Goal: Transaction & Acquisition: Purchase product/service

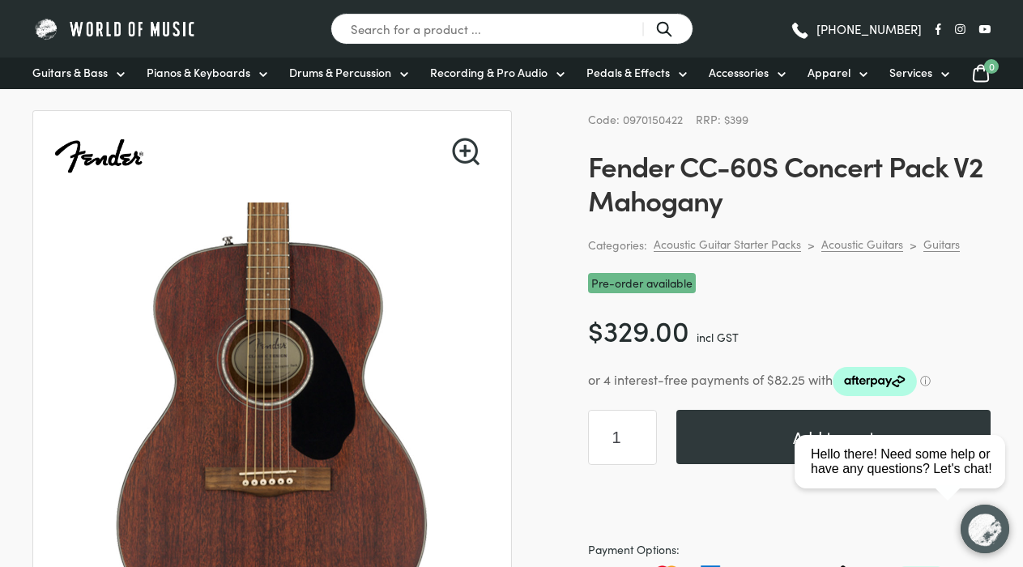
scroll to position [75, 0]
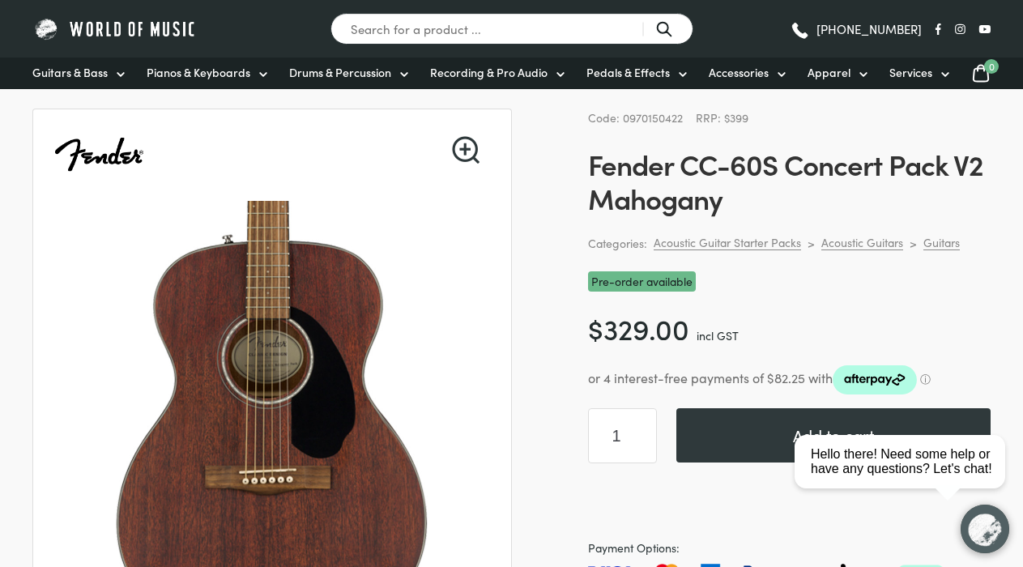
click at [839, 436] on div "Hello there! Need some help or have any questions? Let's chat!" at bounding box center [900, 461] width 211 height 53
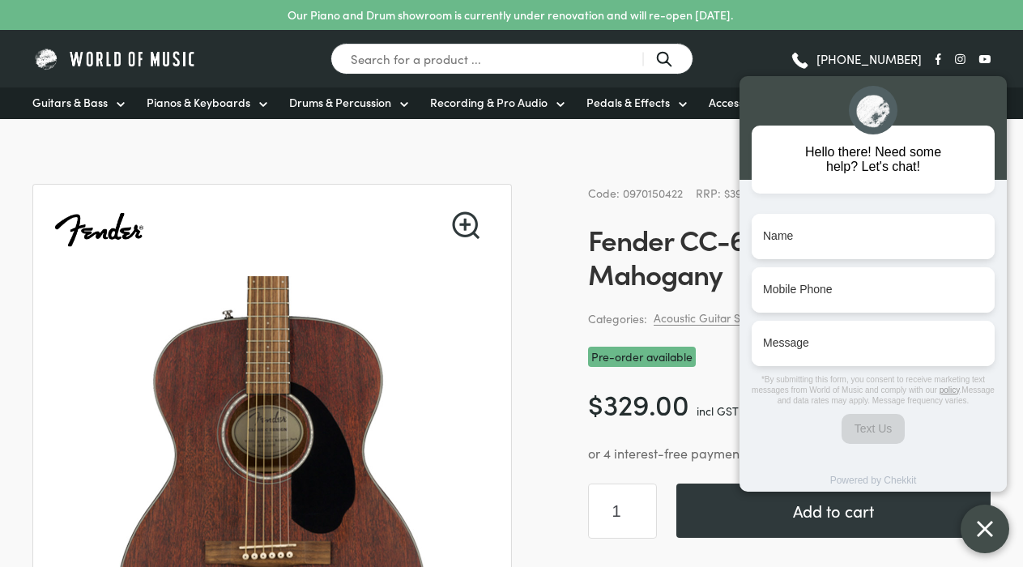
drag, startPoint x: 818, startPoint y: 92, endPoint x: 562, endPoint y: 520, distance: 499.7
click at [732, 41] on html "Hello there! Need some help? Let's chat! Name Name Mobile Phone Mobile Phone Me…" at bounding box center [878, 41] width 292 height 0
click at [741, 528] on div "Hello there! Need some help? Let's chat! Name Name Mobile Phone Mobile Phone Me…" at bounding box center [873, 314] width 267 height 476
click at [814, 512] on div "Hello there! Need some help? Let's chat! Name Name Mobile Phone Mobile Phone Me…" at bounding box center [873, 314] width 267 height 476
click at [989, 535] on img "button" at bounding box center [985, 529] width 16 height 16
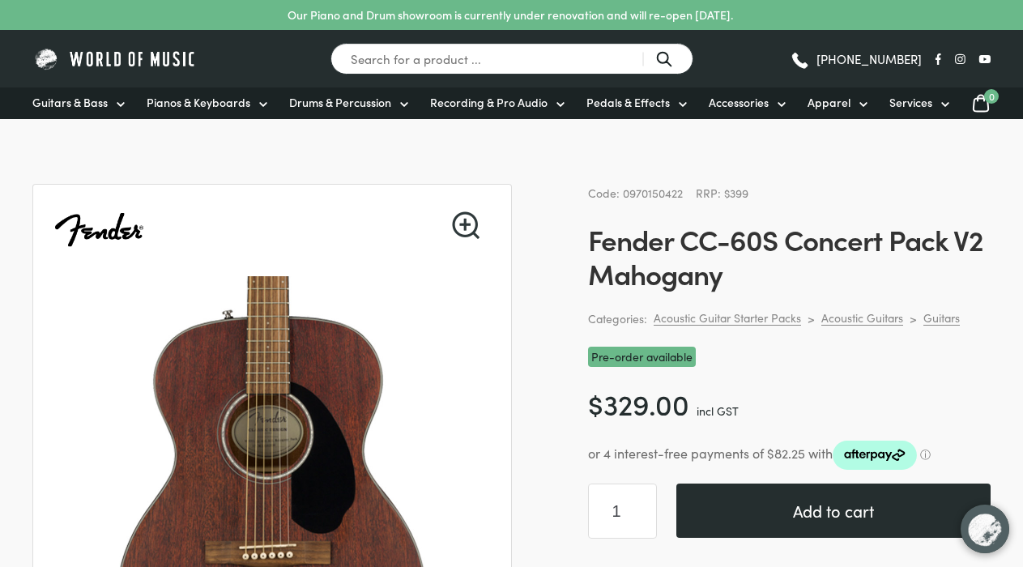
click at [814, 489] on button "Add to cart" at bounding box center [834, 511] width 314 height 54
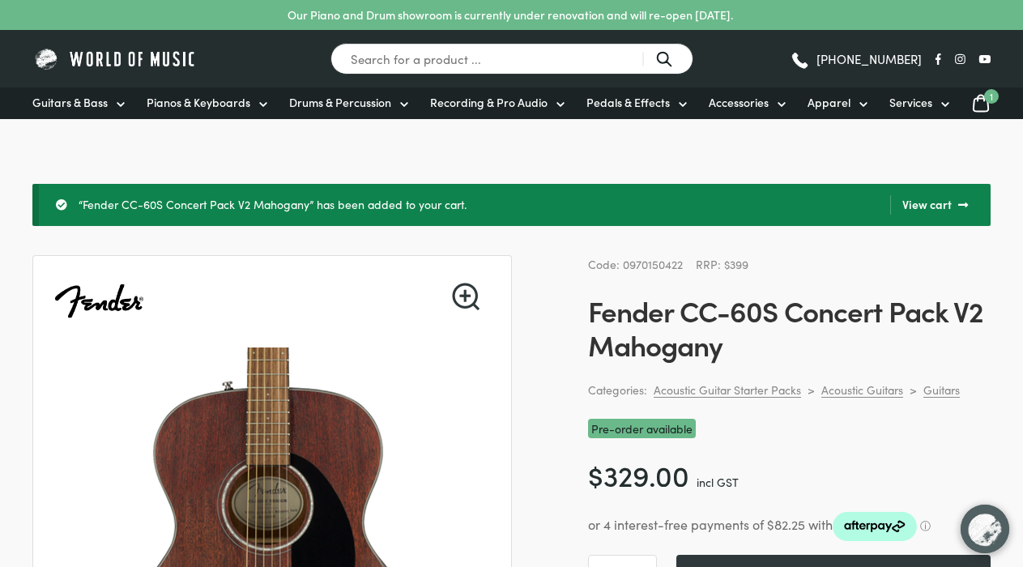
click at [988, 95] on span "1" at bounding box center [992, 96] width 15 height 15
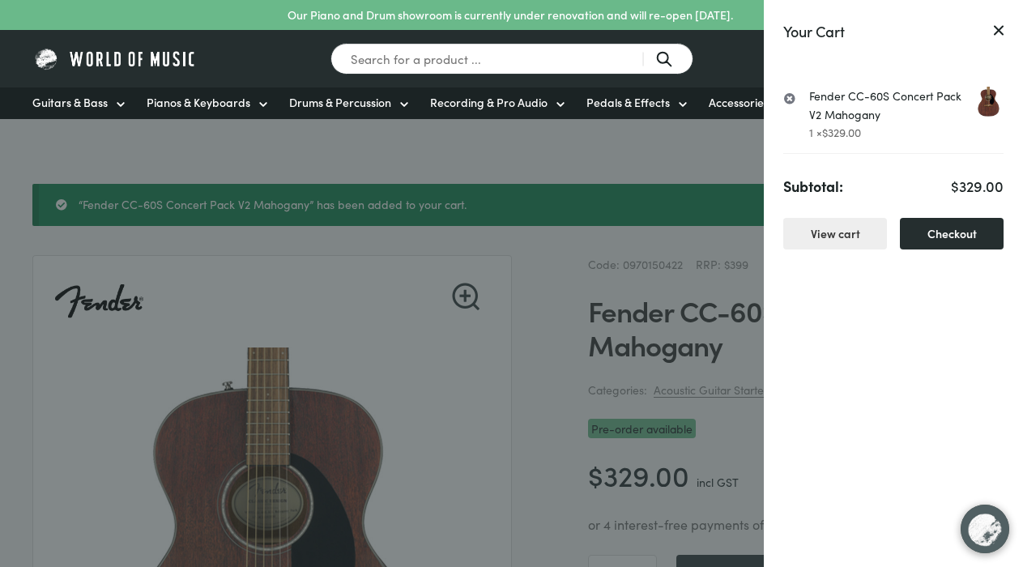
click at [946, 238] on link "Checkout" at bounding box center [952, 234] width 104 height 32
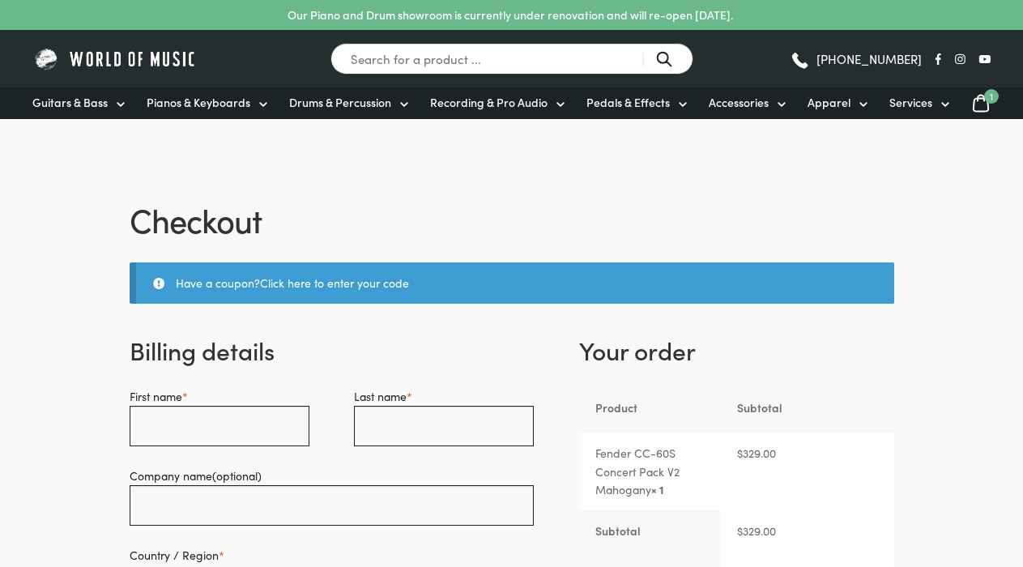
select select "VIC"
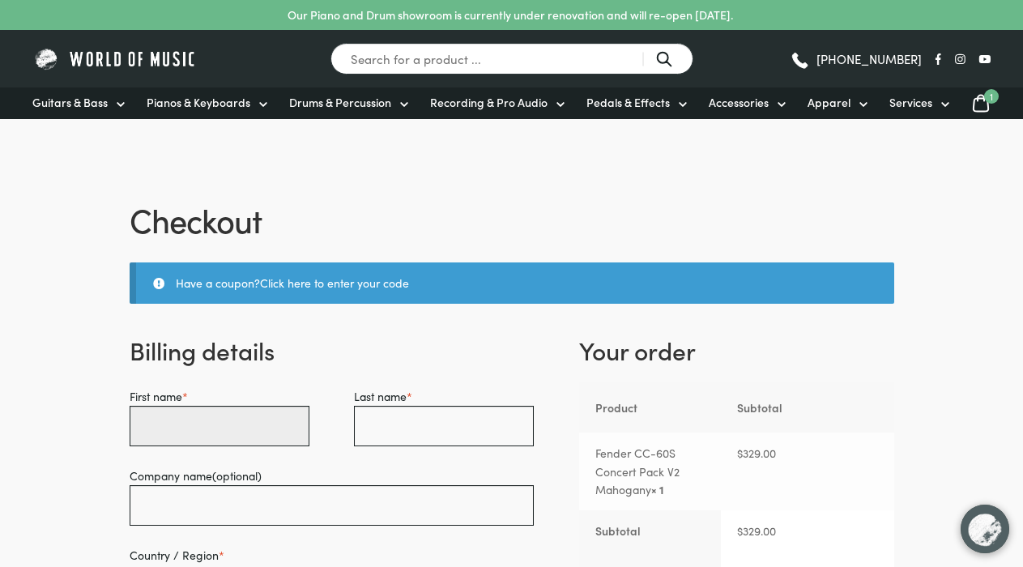
click at [192, 434] on input "First name *" at bounding box center [220, 426] width 180 height 41
type input "Yulia"
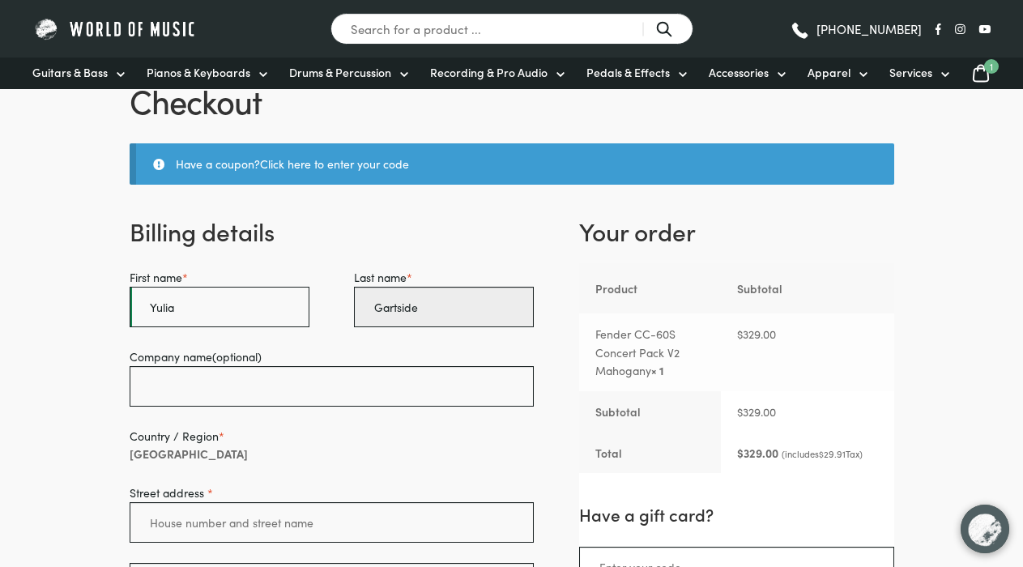
scroll to position [122, 0]
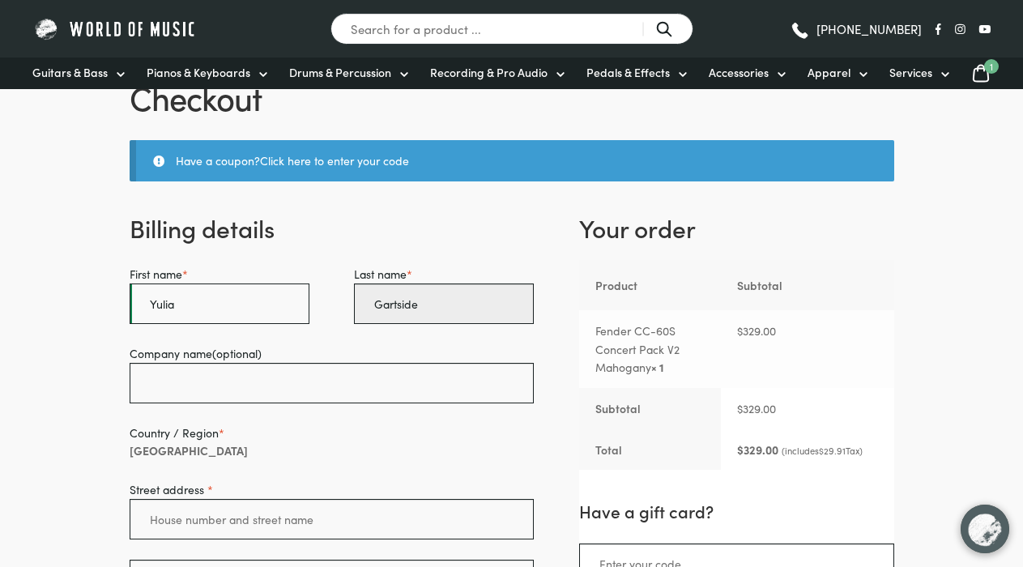
type input "Gartside"
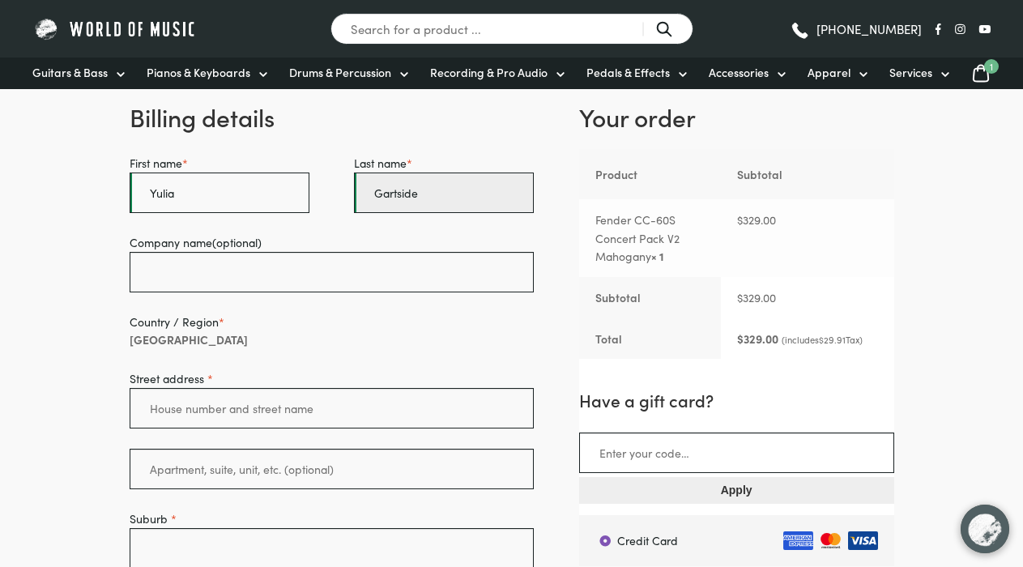
scroll to position [237, 0]
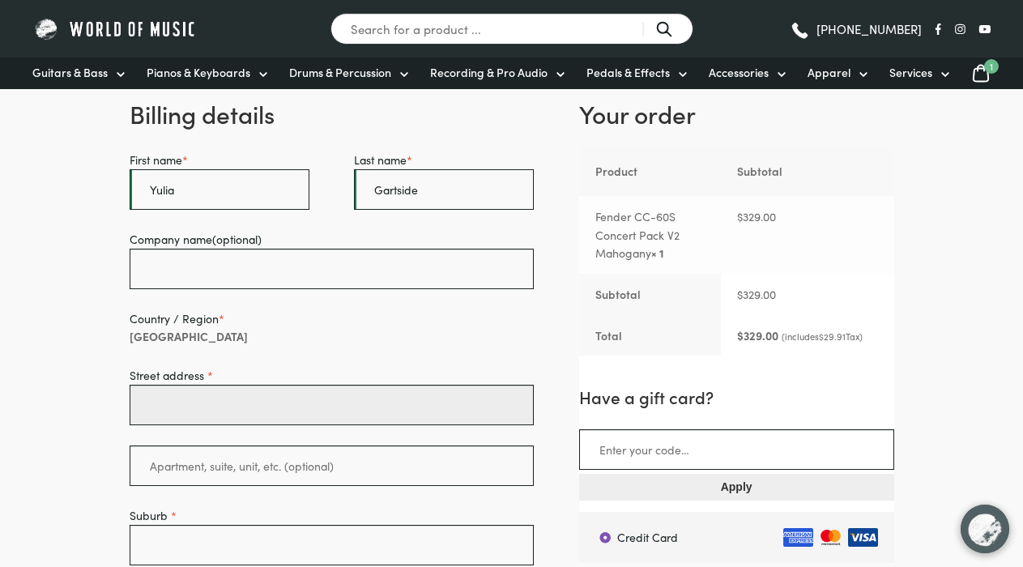
click at [250, 399] on input "Street address *" at bounding box center [332, 405] width 405 height 41
type input "12 New World Avenue"
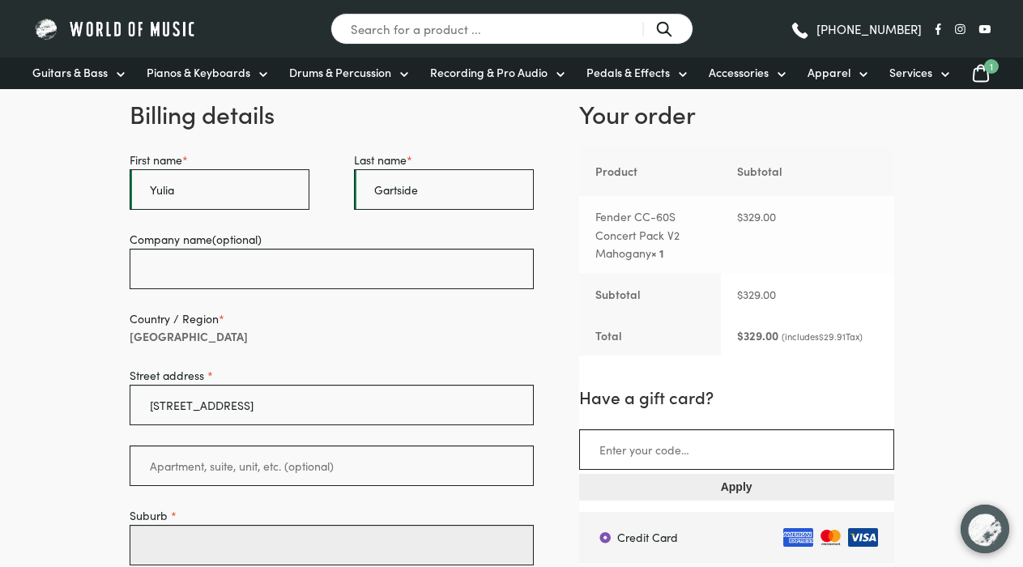
type input "Trevallyn"
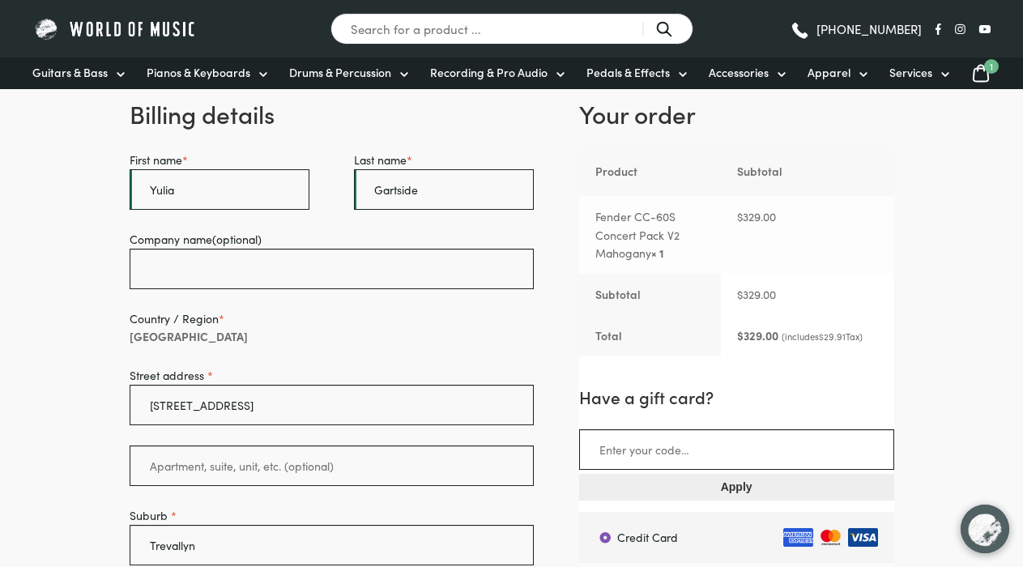
select select "TAS"
type input "7250"
type input "0409489940"
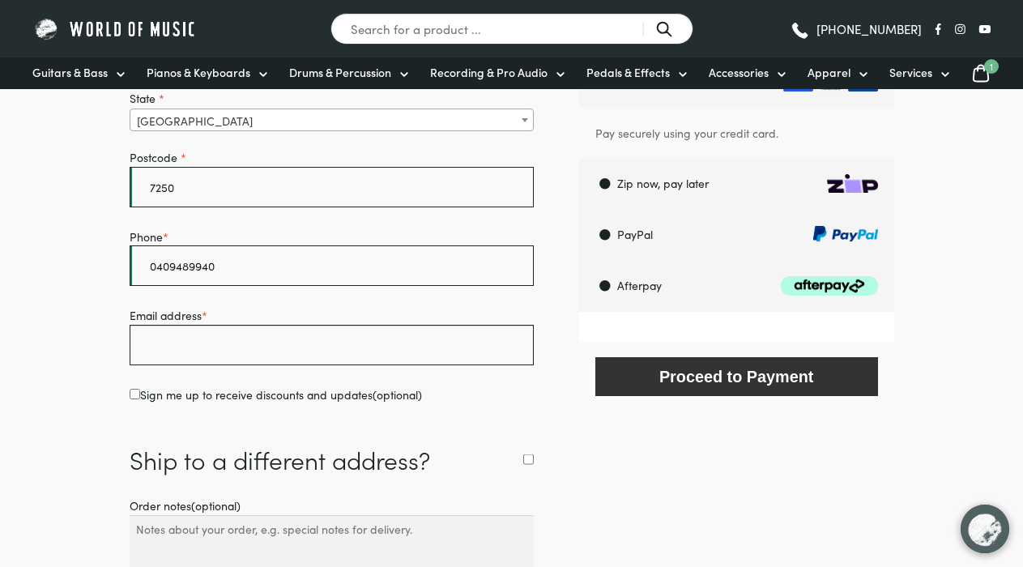
scroll to position [737, 0]
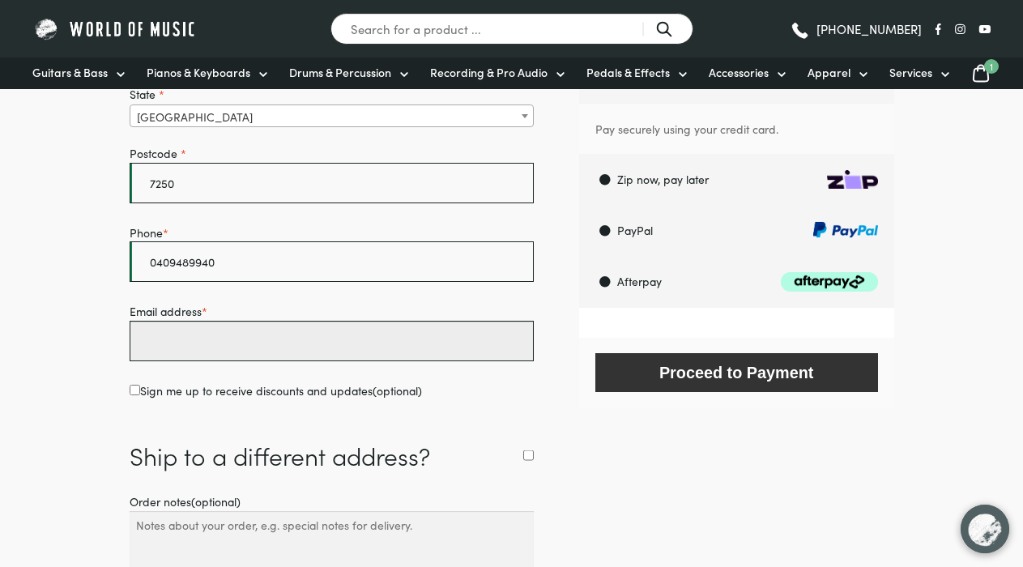
click at [205, 336] on input "Email address *" at bounding box center [332, 341] width 405 height 41
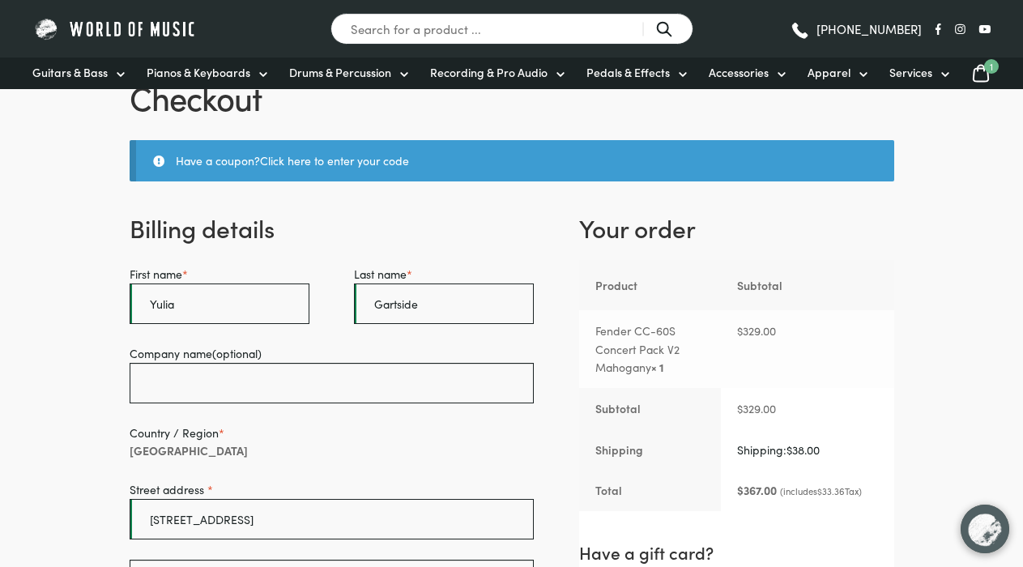
scroll to position [147, 0]
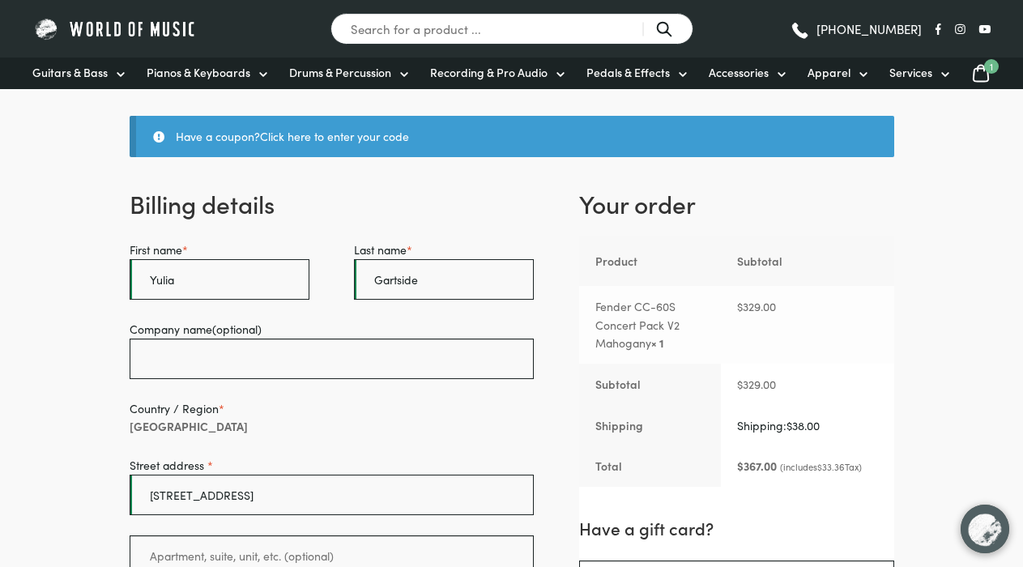
type input "yuliagartside@gmail.com"
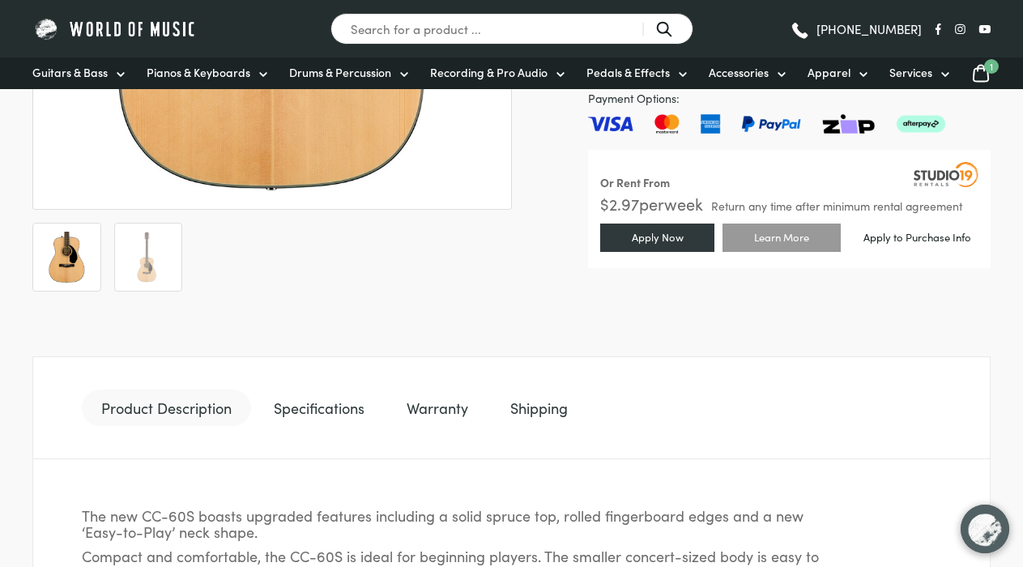
scroll to position [594, 0]
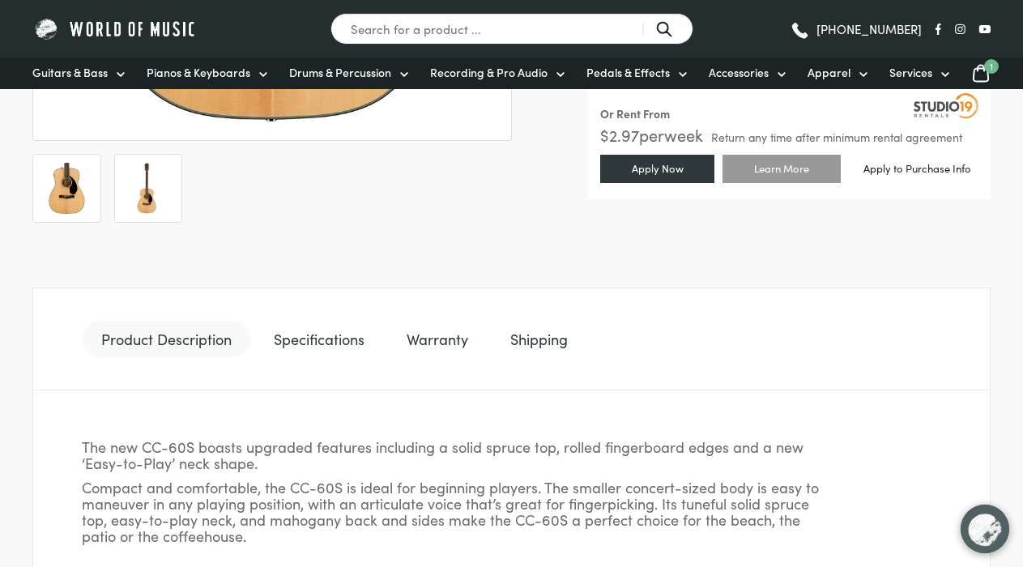
click at [176, 208] on li at bounding box center [148, 188] width 69 height 69
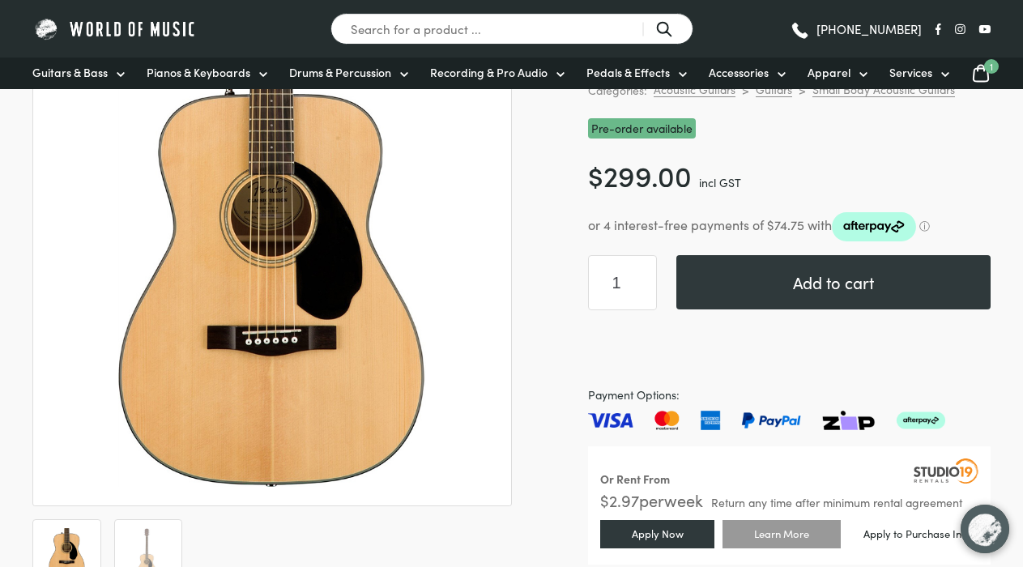
scroll to position [0, 0]
